Goal: Entertainment & Leisure: Consume media (video, audio)

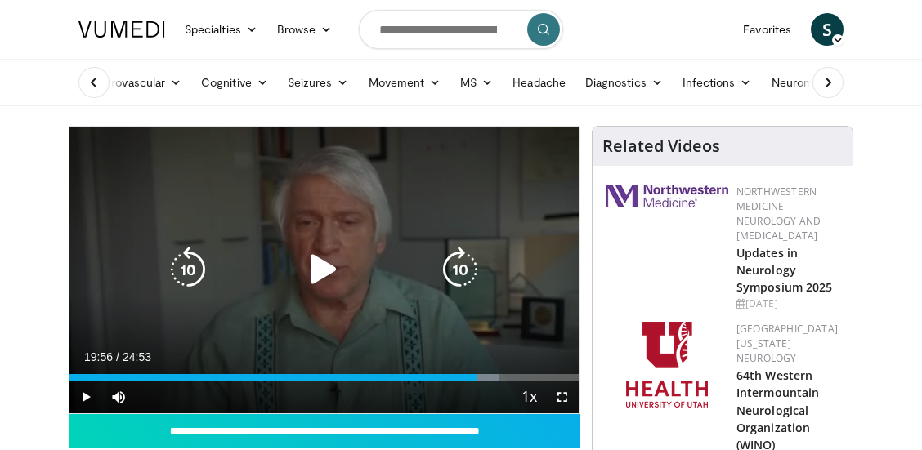
scroll to position [88, 0]
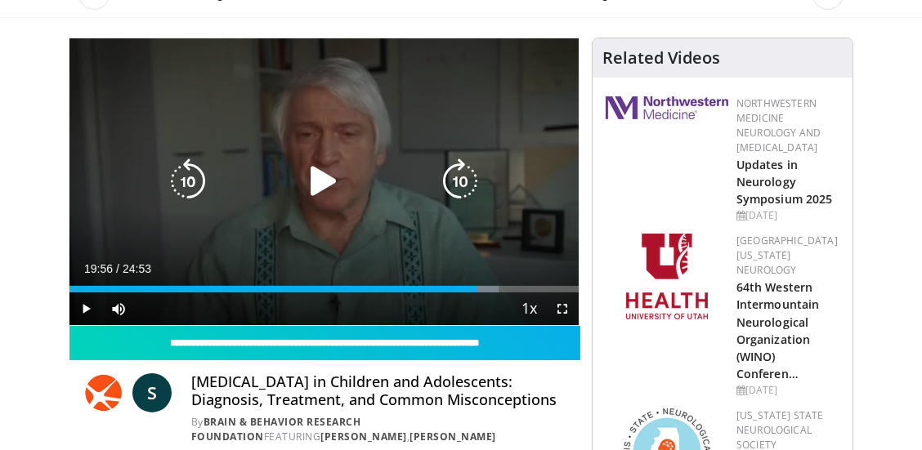
drag, startPoint x: 0, startPoint y: 0, endPoint x: 200, endPoint y: 78, distance: 215.1
click at [200, 78] on div "10 seconds Tap to unmute" at bounding box center [323, 181] width 509 height 287
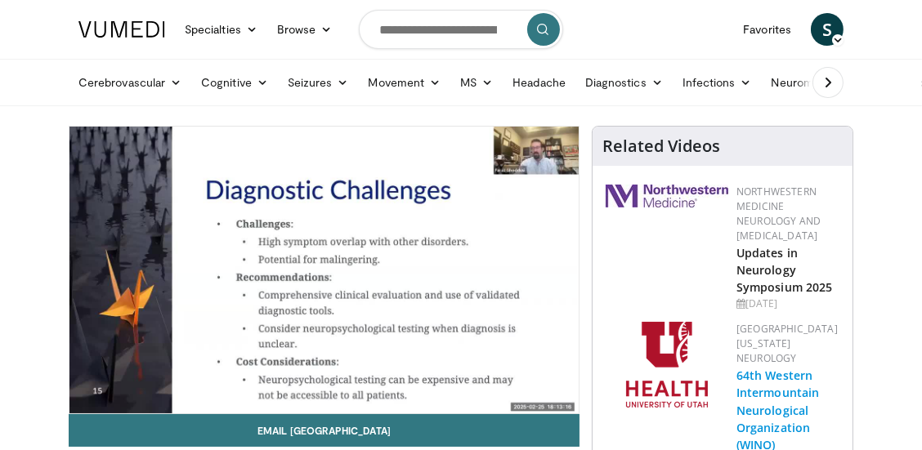
click at [779, 398] on link "64th Western Intermountain Neurological Organization (WINO) Conferen…" at bounding box center [777, 419] width 83 height 102
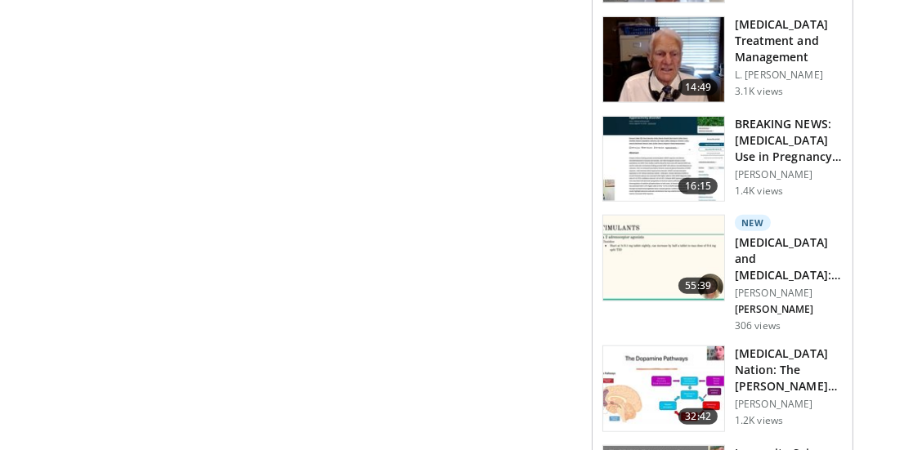
scroll to position [2128, 0]
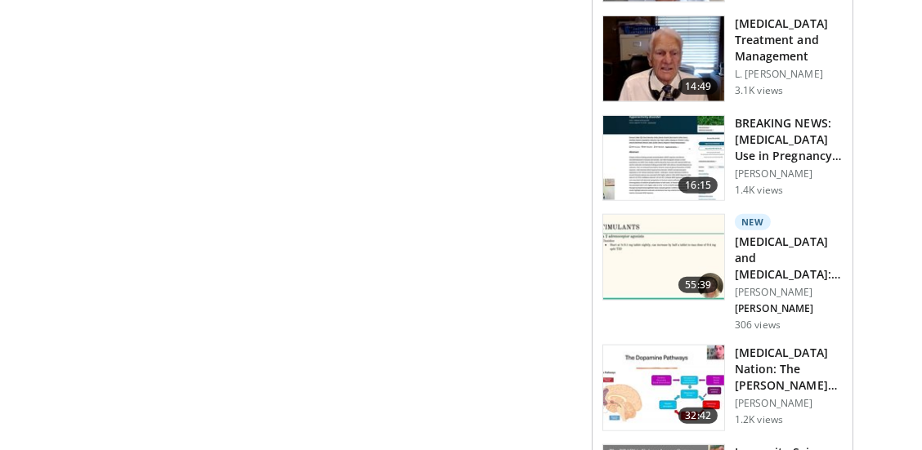
click at [830, 302] on p "A. Fischer" at bounding box center [789, 308] width 108 height 13
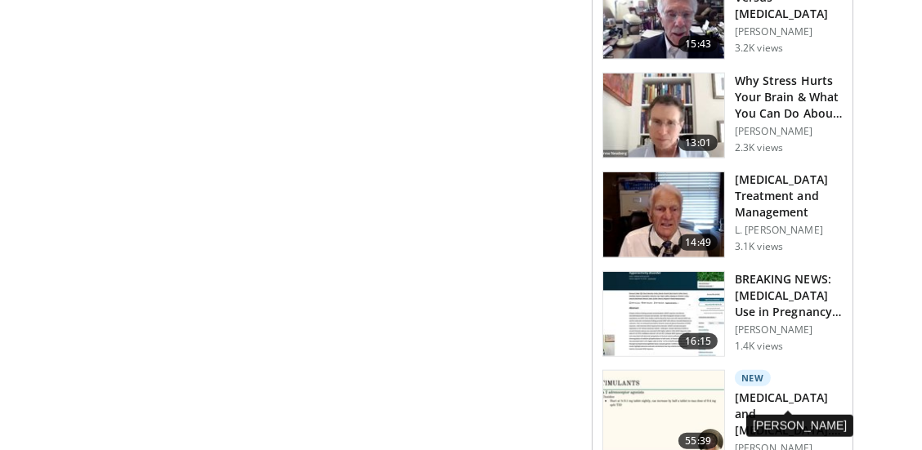
scroll to position [1953, 0]
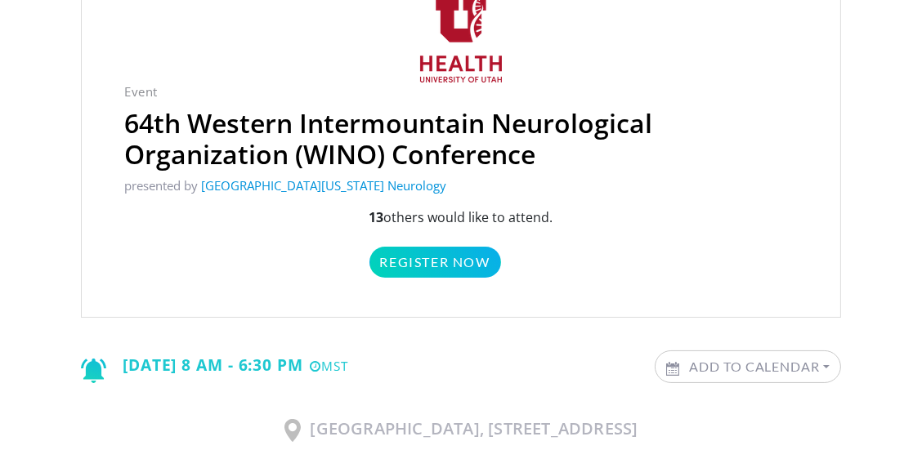
scroll to position [175, 0]
